Goal: Find specific page/section: Find specific page/section

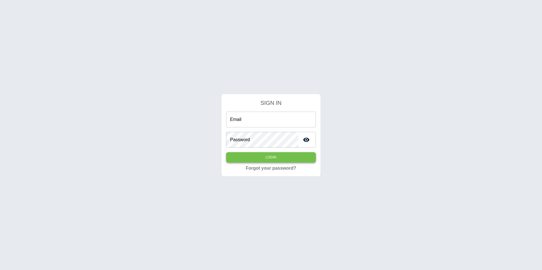
type input "**********"
click at [236, 158] on button "Login" at bounding box center [271, 157] width 90 height 10
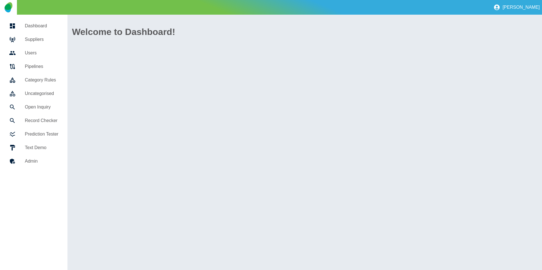
click at [34, 39] on h5 "Suppliers" at bounding box center [42, 39] width 34 height 7
